Goal: Task Accomplishment & Management: Complete application form

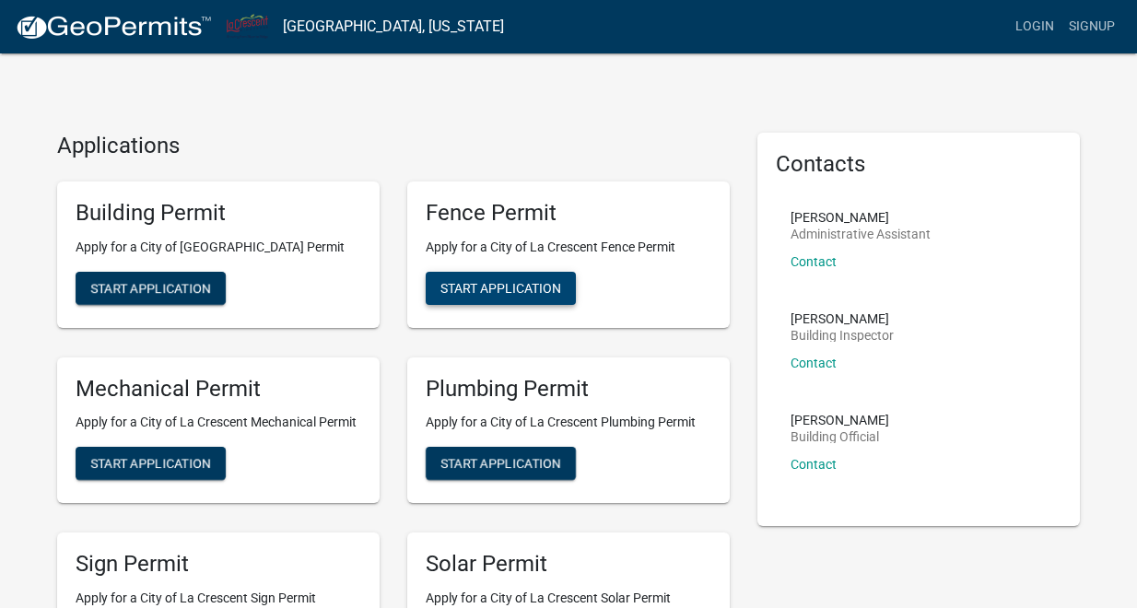
click at [493, 288] on span "Start Application" at bounding box center [500, 287] width 121 height 15
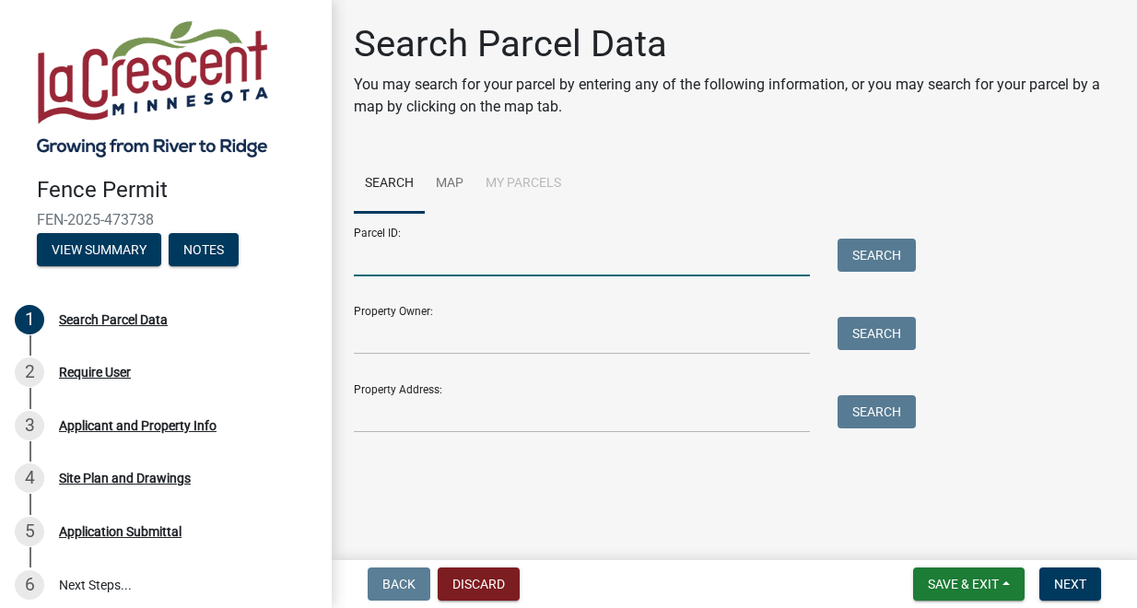
click at [517, 255] on input "Parcel ID:" at bounding box center [582, 258] width 456 height 38
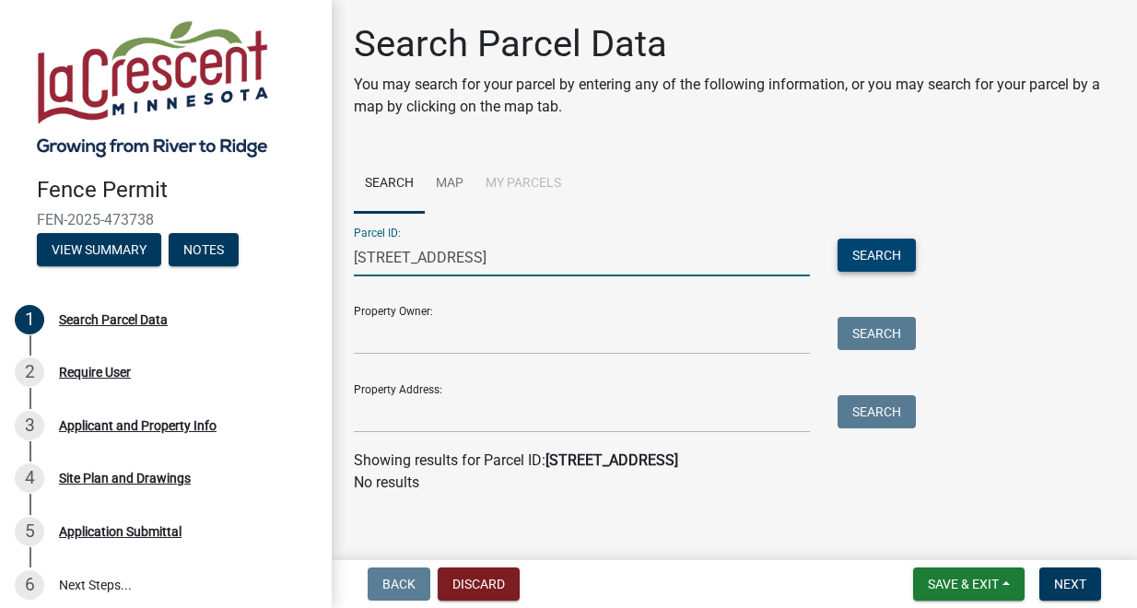
type input "[STREET_ADDRESS]"
click at [895, 256] on button "Search" at bounding box center [876, 255] width 78 height 33
drag, startPoint x: 508, startPoint y: 256, endPoint x: 445, endPoint y: 217, distance: 74.1
click at [443, 217] on div "Parcel ID: [STREET_ADDRESS] Search" at bounding box center [630, 245] width 553 height 64
click at [444, 179] on link "Map" at bounding box center [450, 184] width 50 height 59
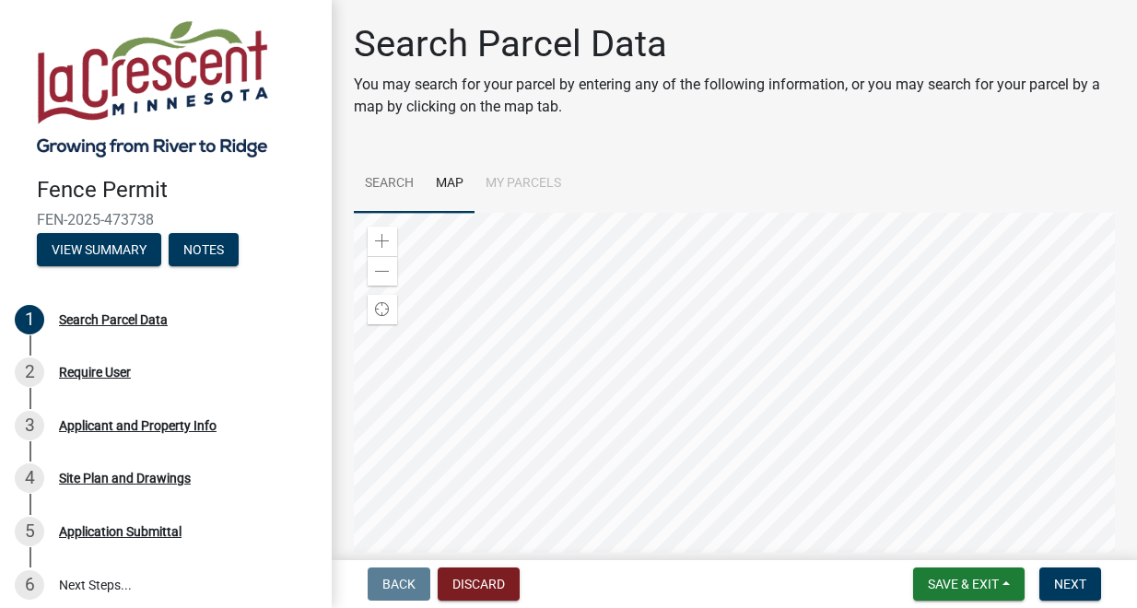
click at [378, 177] on link "Search" at bounding box center [389, 184] width 71 height 59
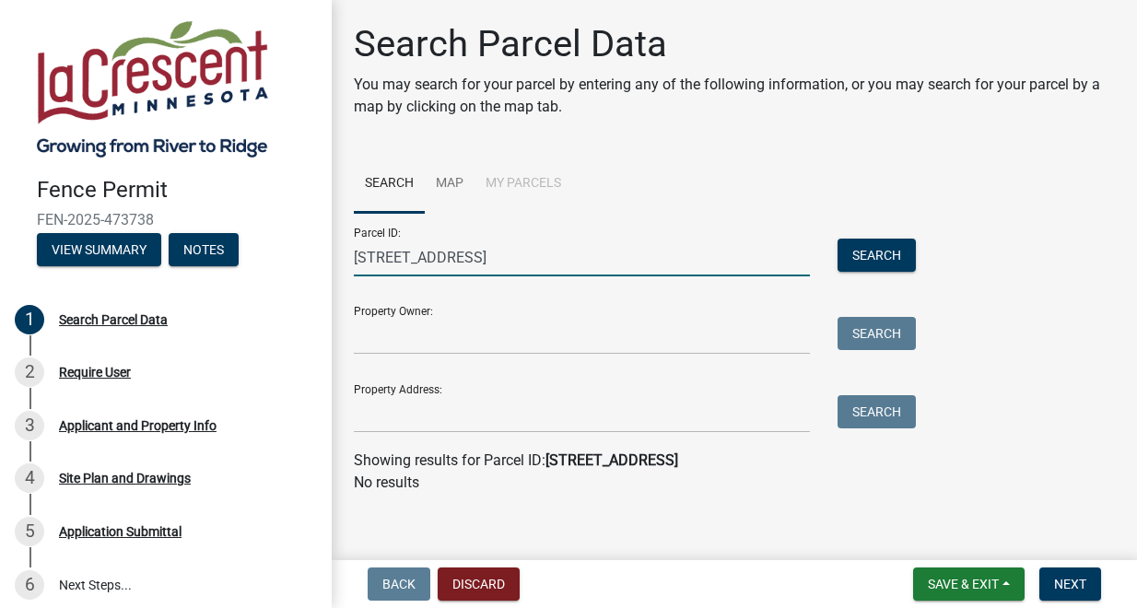
click at [519, 262] on input "[STREET_ADDRESS]" at bounding box center [582, 258] width 456 height 38
type input "2"
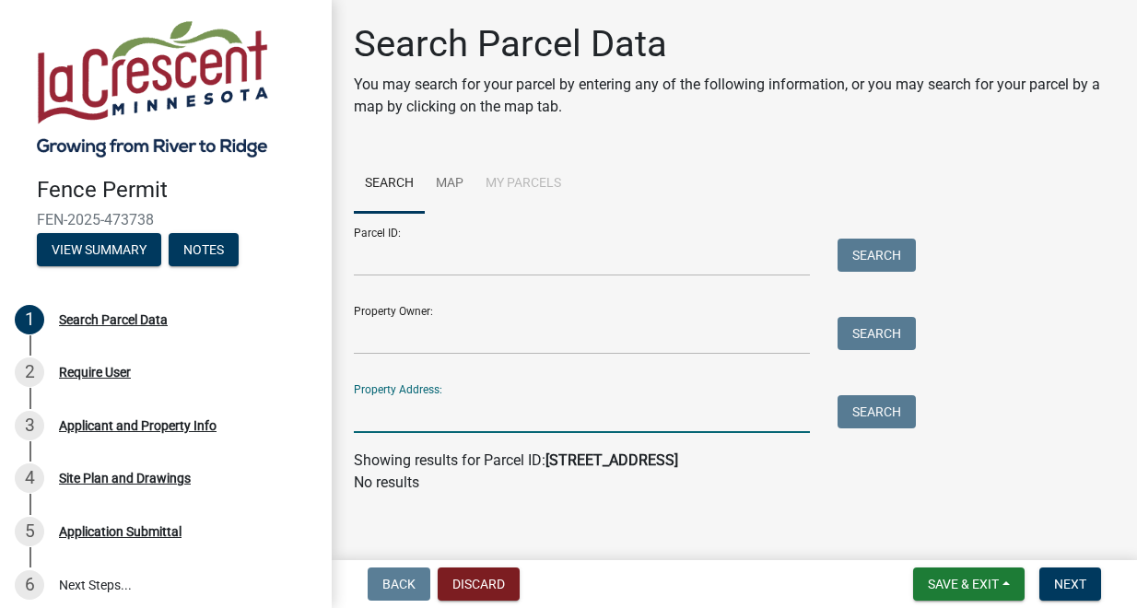
click at [439, 424] on input "Property Address:" at bounding box center [582, 414] width 456 height 38
type input "[STREET_ADDRESS]"
click at [864, 413] on button "Search" at bounding box center [876, 411] width 78 height 33
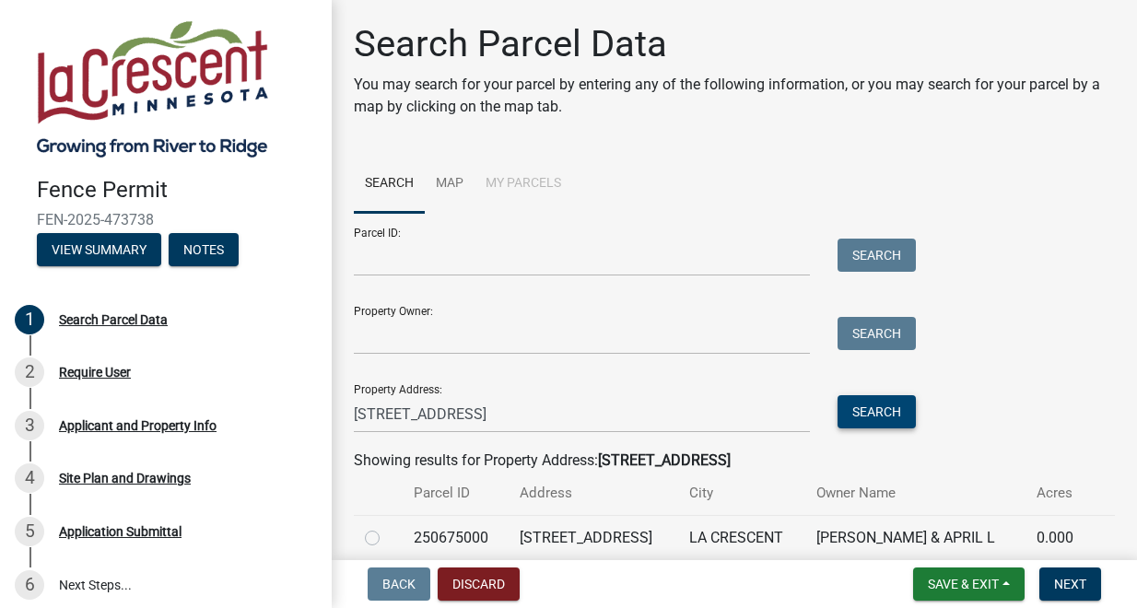
scroll to position [79, 0]
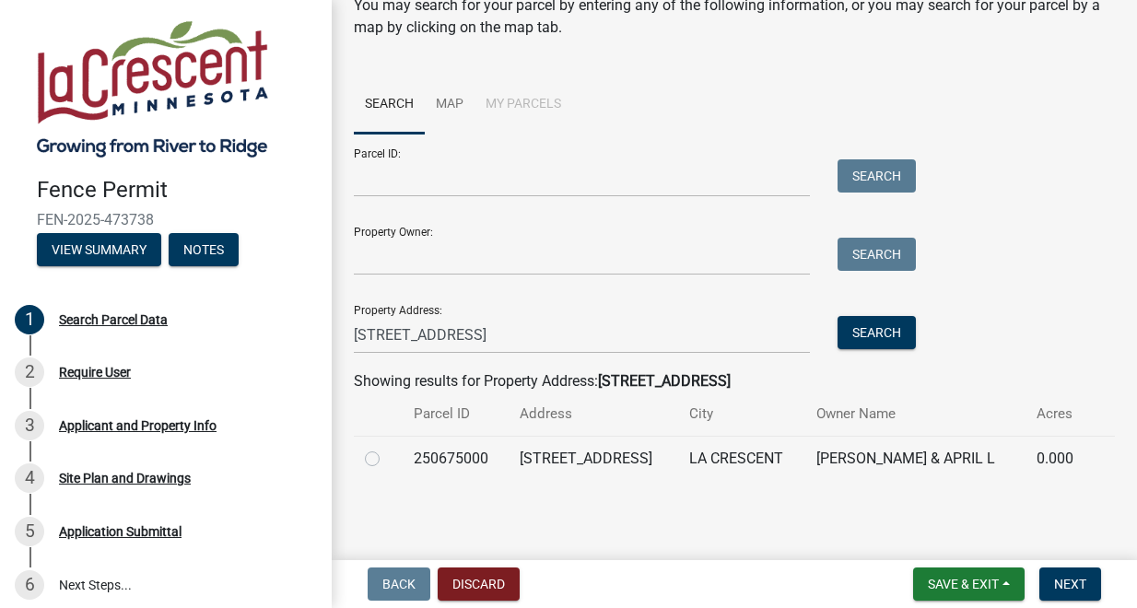
click at [387, 448] on label at bounding box center [387, 448] width 0 height 0
click at [387, 456] on input "radio" at bounding box center [393, 454] width 12 height 12
radio input "true"
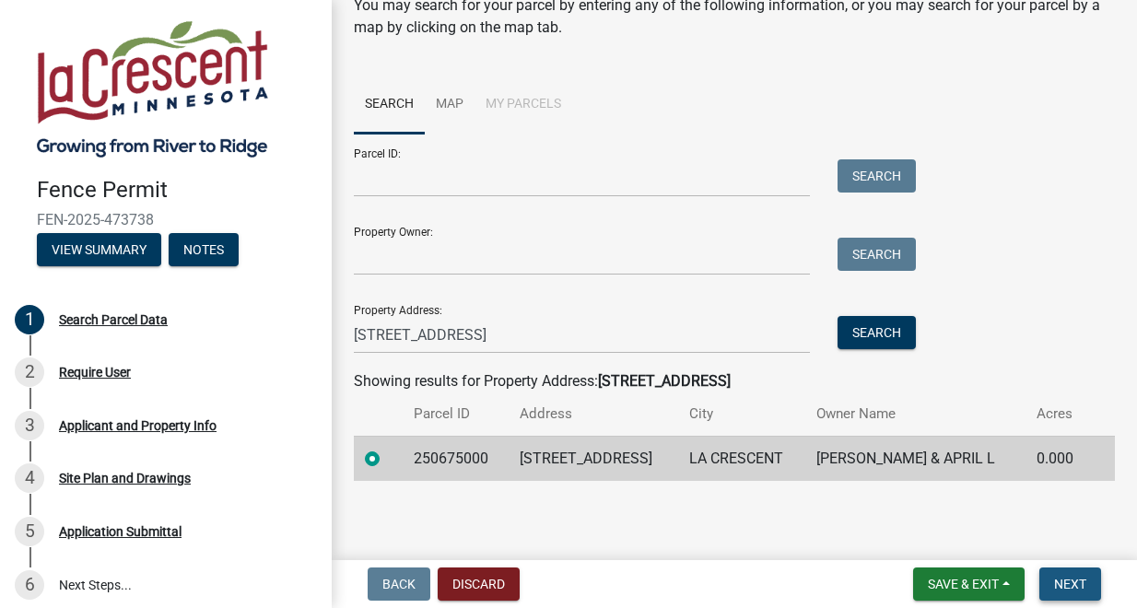
click at [1073, 586] on span "Next" at bounding box center [1070, 584] width 32 height 15
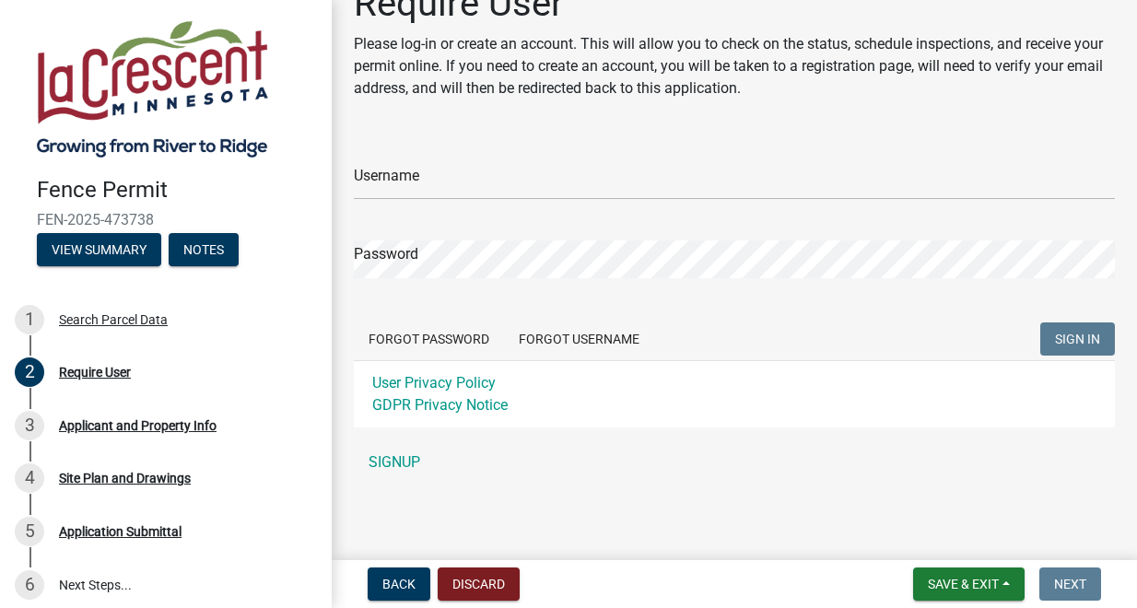
scroll to position [40, 0]
click at [404, 462] on link "SIGNUP" at bounding box center [734, 463] width 761 height 37
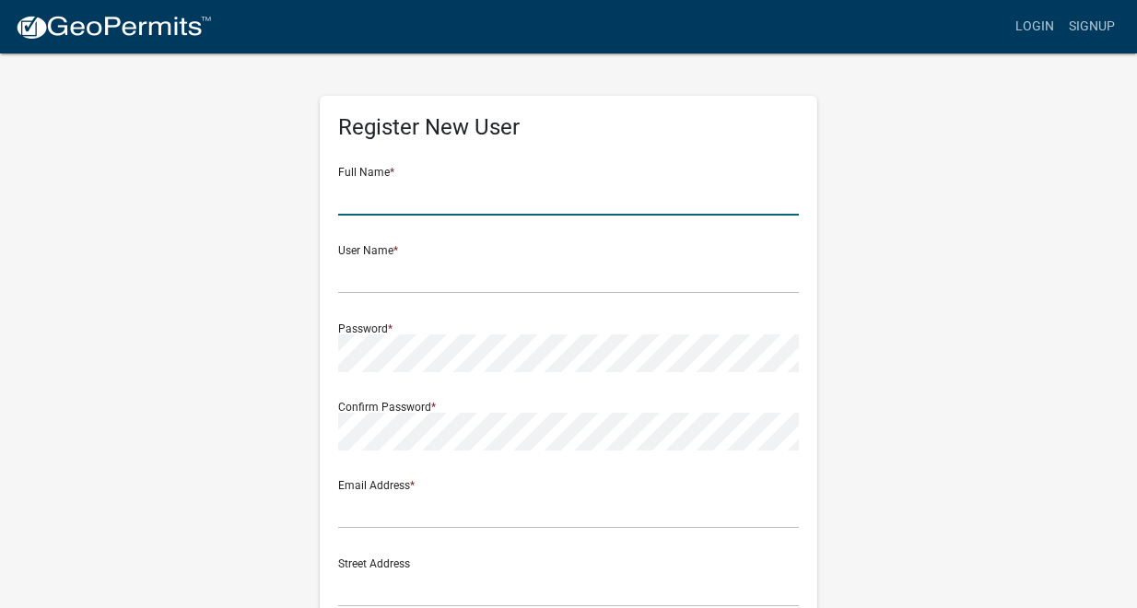
click at [467, 201] on input "text" at bounding box center [568, 197] width 461 height 38
type input "[PERSON_NAME]"
type input "[EMAIL_ADDRESS][DOMAIN_NAME]"
type input "[STREET_ADDRESS]"
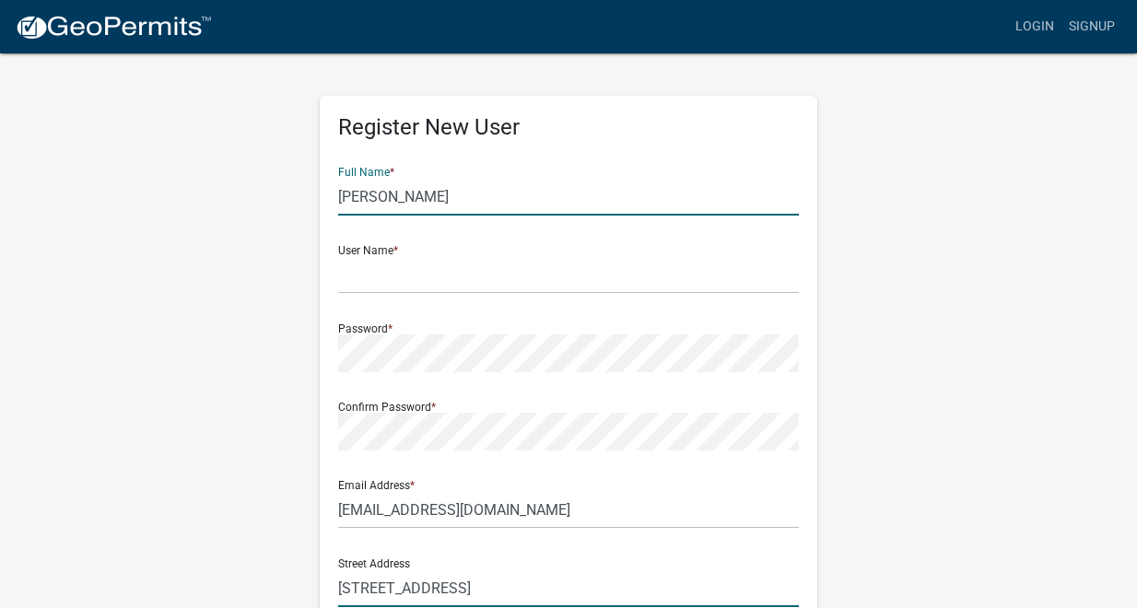
type input "La Crescent"
type input "[US_STATE]"
type input "55947-0000"
type input "6512471605"
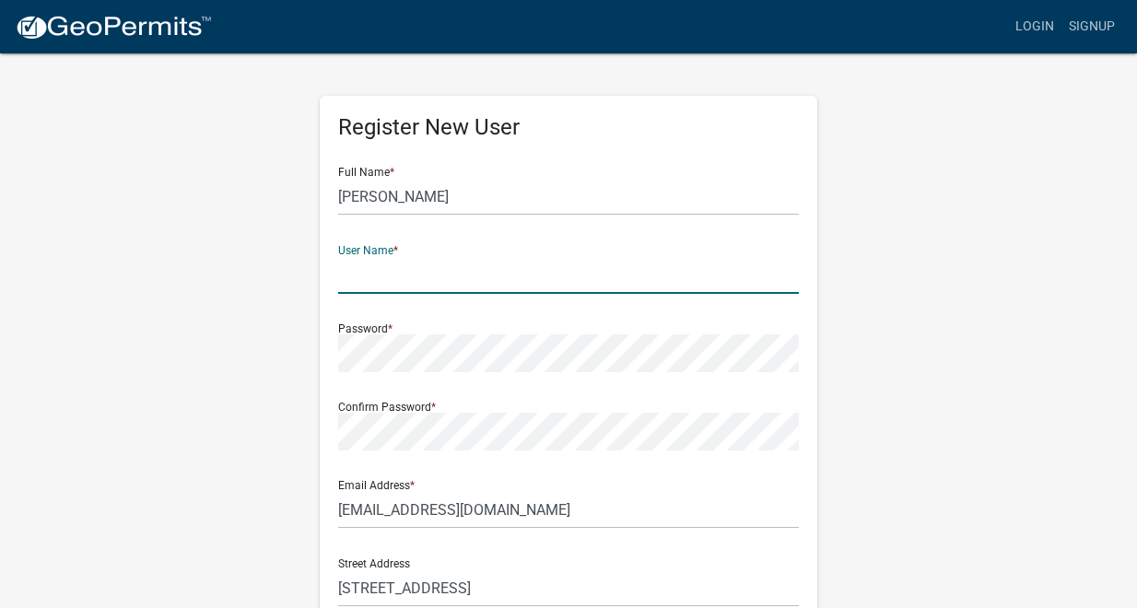
click at [446, 284] on input "text" at bounding box center [568, 275] width 461 height 38
type input "hurd0012"
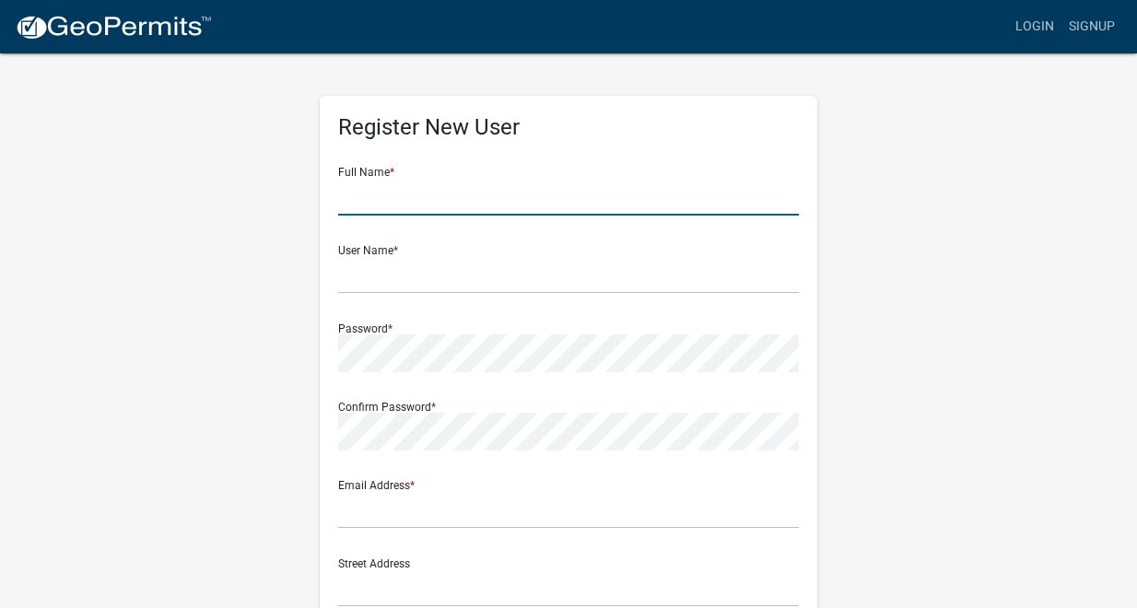
click at [433, 206] on input "text" at bounding box center [568, 197] width 461 height 38
type input "[PERSON_NAME]"
type input "[EMAIL_ADDRESS][DOMAIN_NAME]"
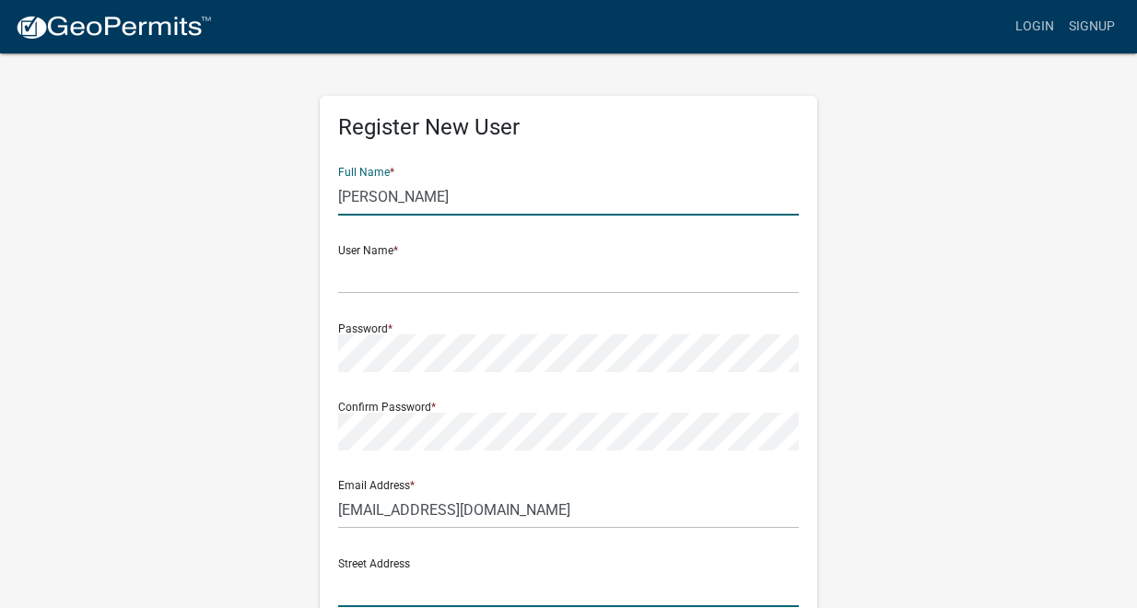
type input "[STREET_ADDRESS]"
type input "La Crescent"
type input "[US_STATE]"
type input "55947-0000"
type input "6512471605"
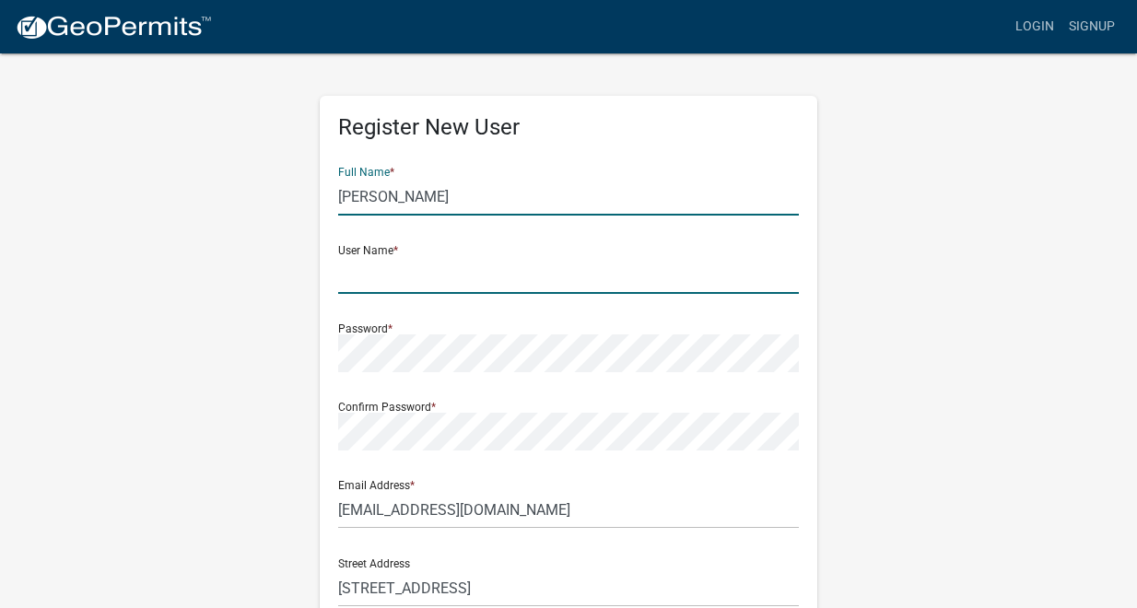
click at [396, 280] on input "text" at bounding box center [568, 275] width 461 height 38
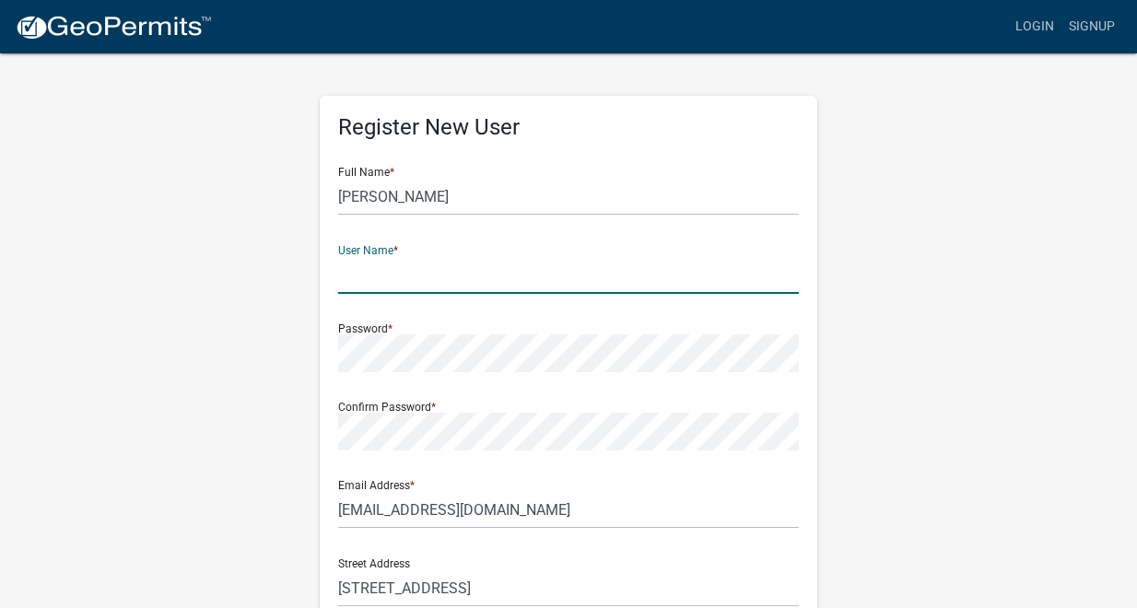
type input "hurd0012"
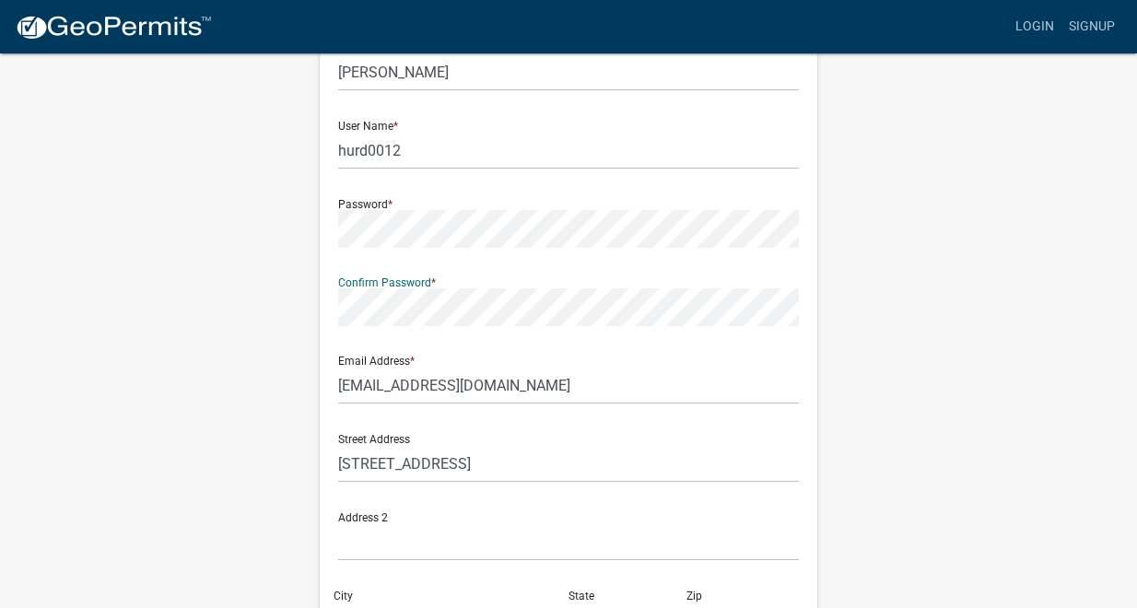
scroll to position [128, 0]
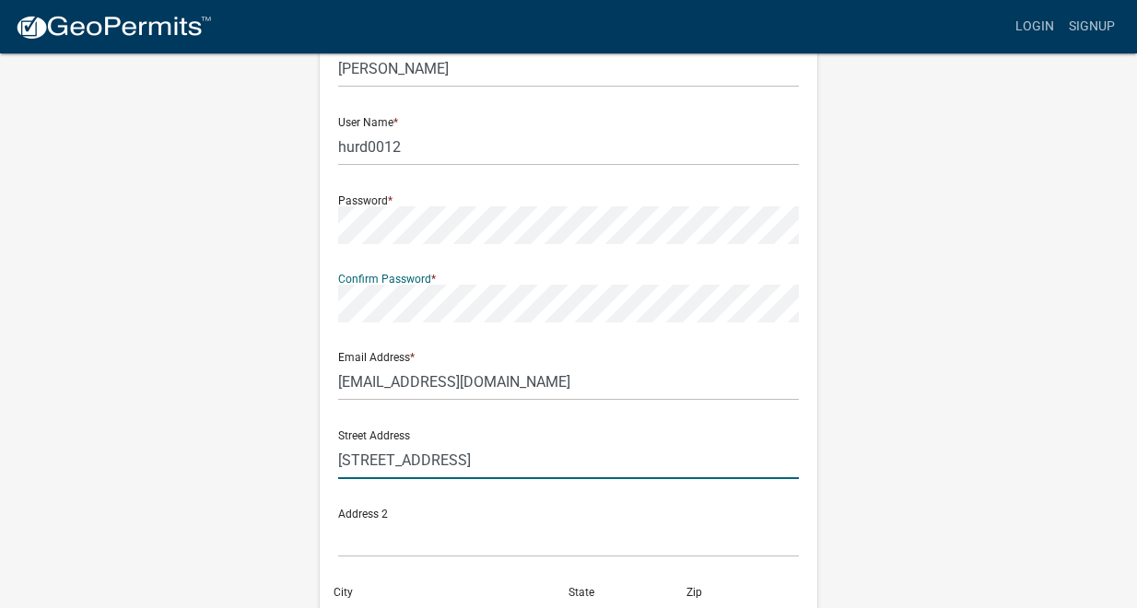
click at [362, 464] on input "[STREET_ADDRESS]" at bounding box center [568, 460] width 461 height 38
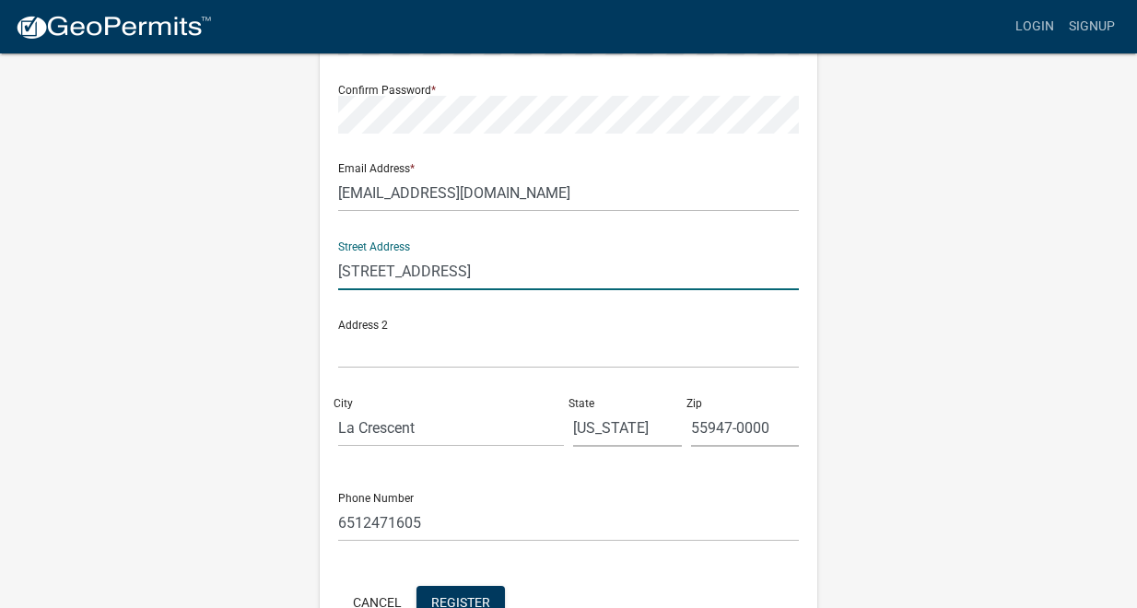
scroll to position [429, 0]
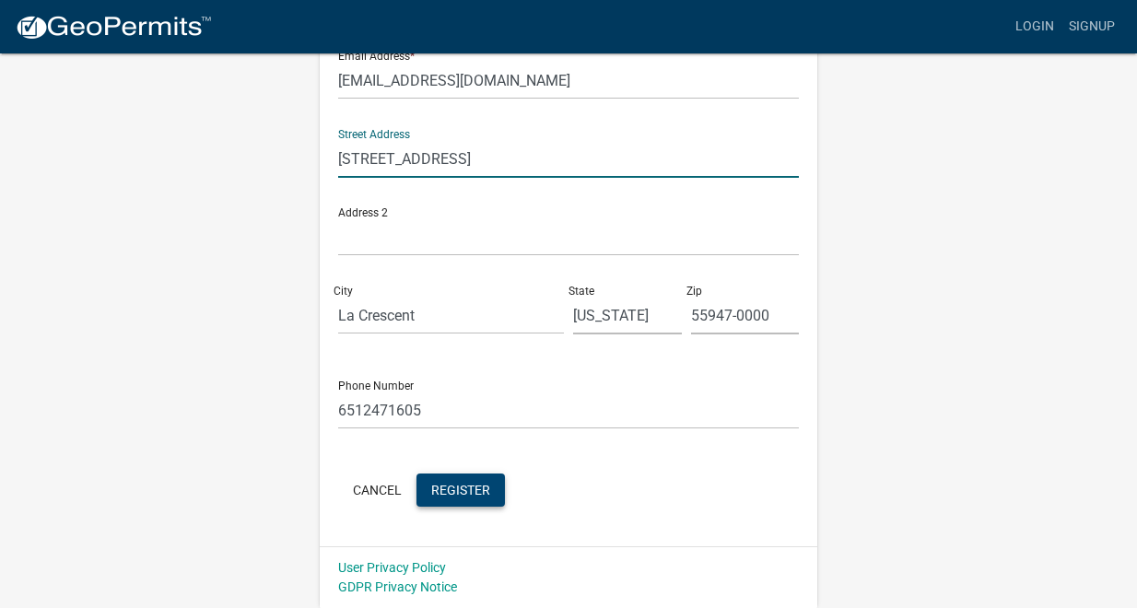
type input "[STREET_ADDRESS]"
click at [476, 490] on span "Register" at bounding box center [460, 489] width 59 height 15
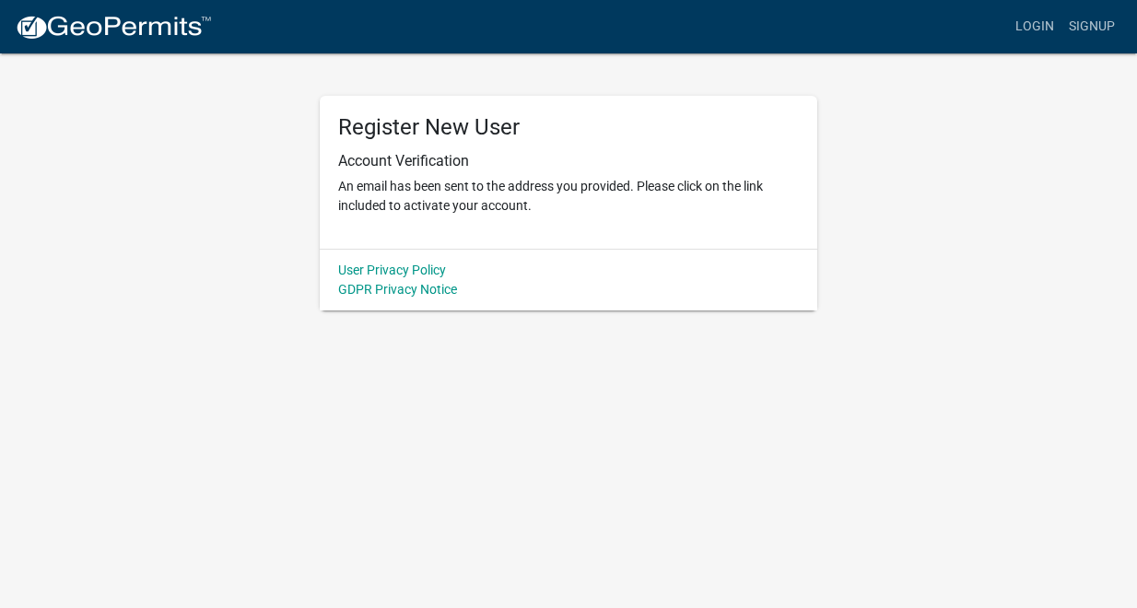
scroll to position [0, 0]
